Goal: Task Accomplishment & Management: Manage account settings

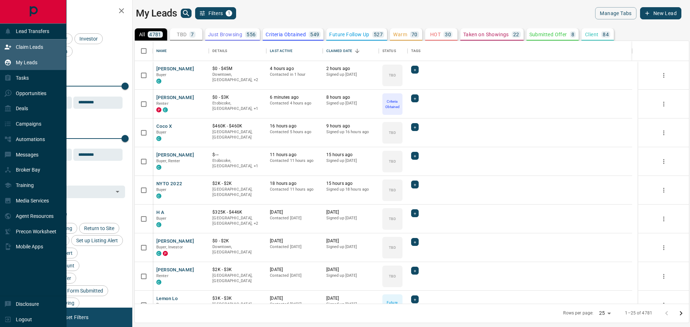
click at [17, 48] on p "Claim Leads" at bounding box center [29, 47] width 27 height 6
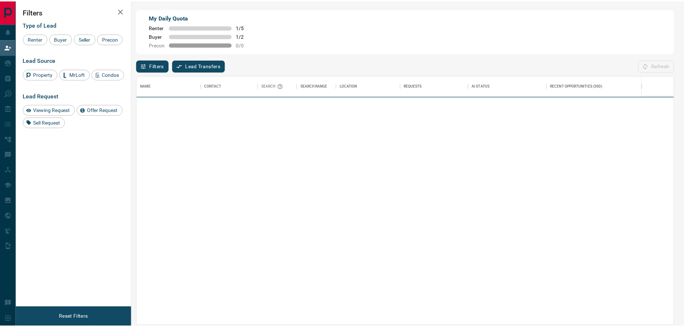
scroll to position [244, 536]
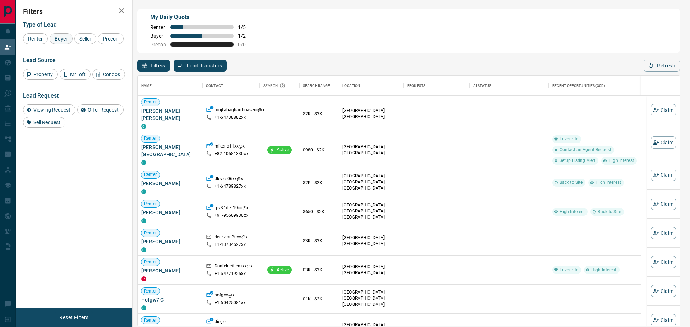
click at [64, 37] on span "Buyer" at bounding box center [61, 39] width 18 height 6
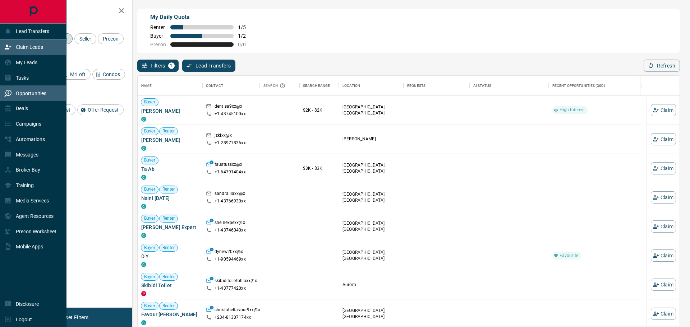
click at [20, 91] on p "Opportunities" at bounding box center [31, 94] width 31 height 6
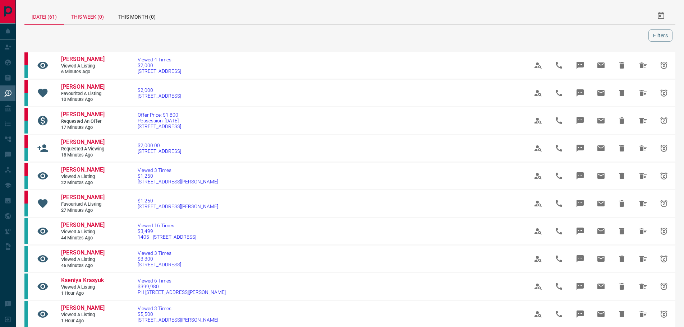
click at [101, 20] on div "This Week (0)" at bounding box center [87, 15] width 47 height 17
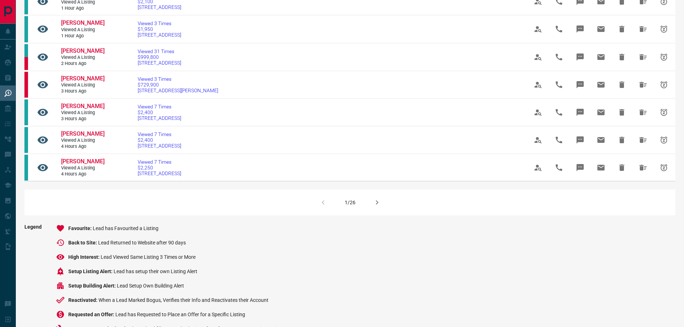
scroll to position [467, 0]
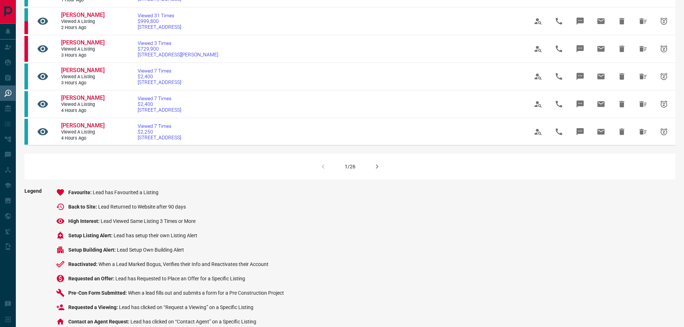
click at [377, 171] on icon "button" at bounding box center [377, 166] width 9 height 9
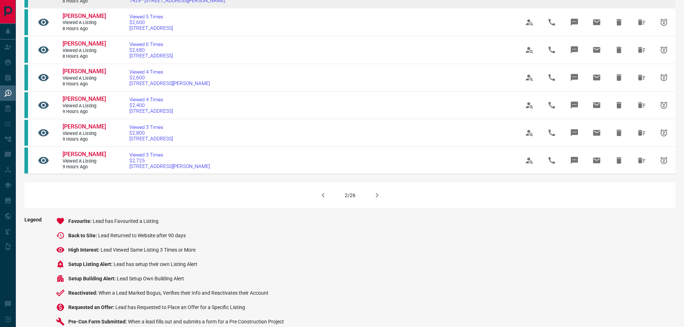
scroll to position [431, 0]
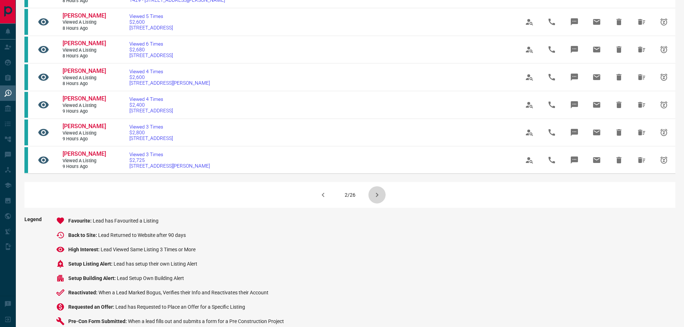
click at [377, 197] on icon "button" at bounding box center [377, 195] width 3 height 4
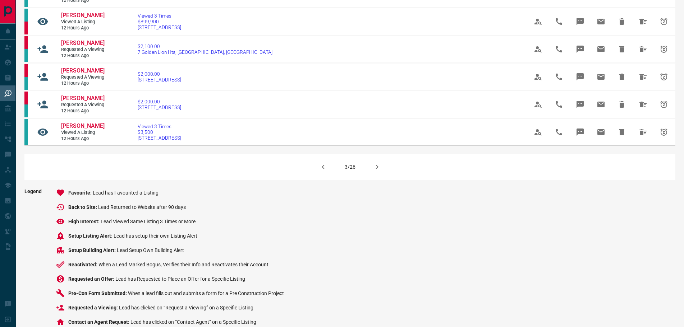
scroll to position [467, 0]
click at [378, 171] on icon "button" at bounding box center [377, 166] width 9 height 9
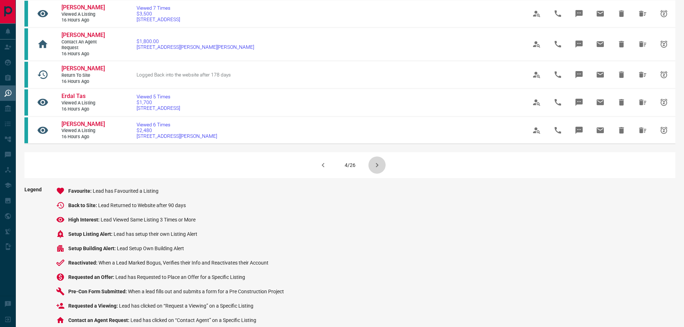
click at [378, 170] on icon "button" at bounding box center [377, 165] width 9 height 9
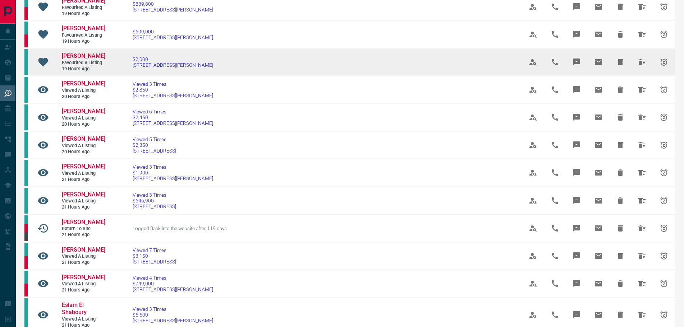
scroll to position [395, 0]
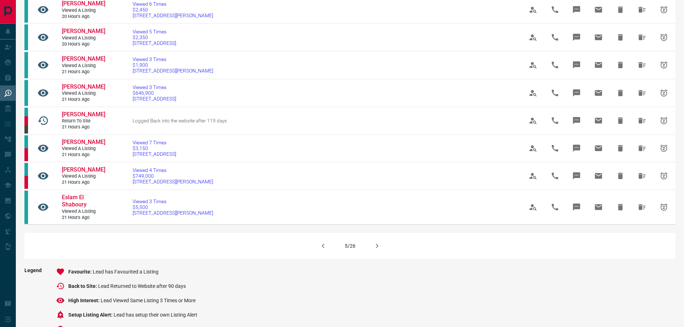
click at [375, 250] on icon "button" at bounding box center [377, 246] width 9 height 9
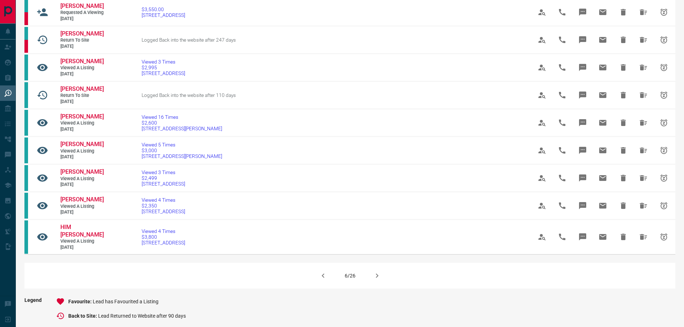
click at [375, 273] on icon "button" at bounding box center [377, 276] width 9 height 9
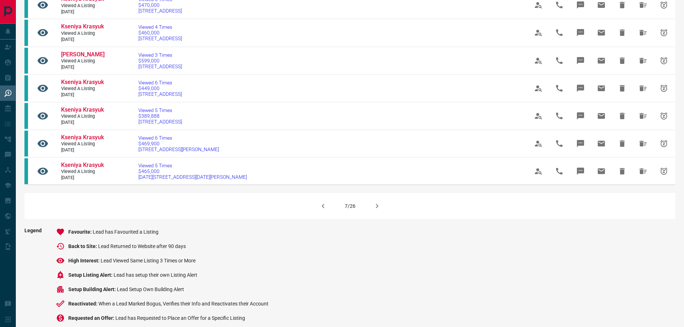
scroll to position [431, 0]
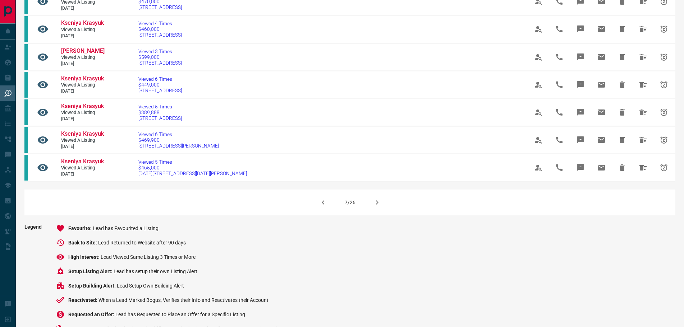
click at [377, 198] on icon "button" at bounding box center [377, 202] width 9 height 9
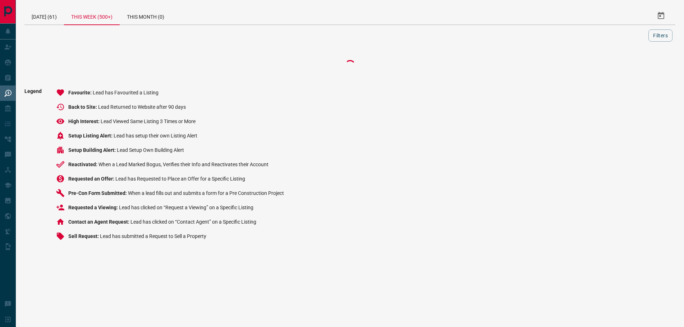
scroll to position [0, 0]
